Goal: Information Seeking & Learning: Learn about a topic

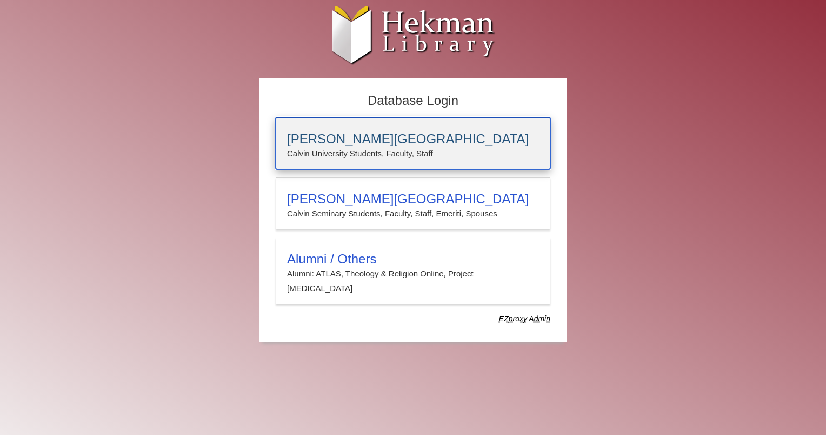
click at [447, 148] on p "Calvin University Students, Faculty, Staff" at bounding box center [413, 153] width 252 height 14
click at [355, 149] on p "Calvin University Students, Faculty, Staff" at bounding box center [413, 153] width 252 height 14
click at [462, 141] on h3 "[PERSON_NAME][GEOGRAPHIC_DATA]" at bounding box center [413, 138] width 252 height 15
